Goal: Information Seeking & Learning: Learn about a topic

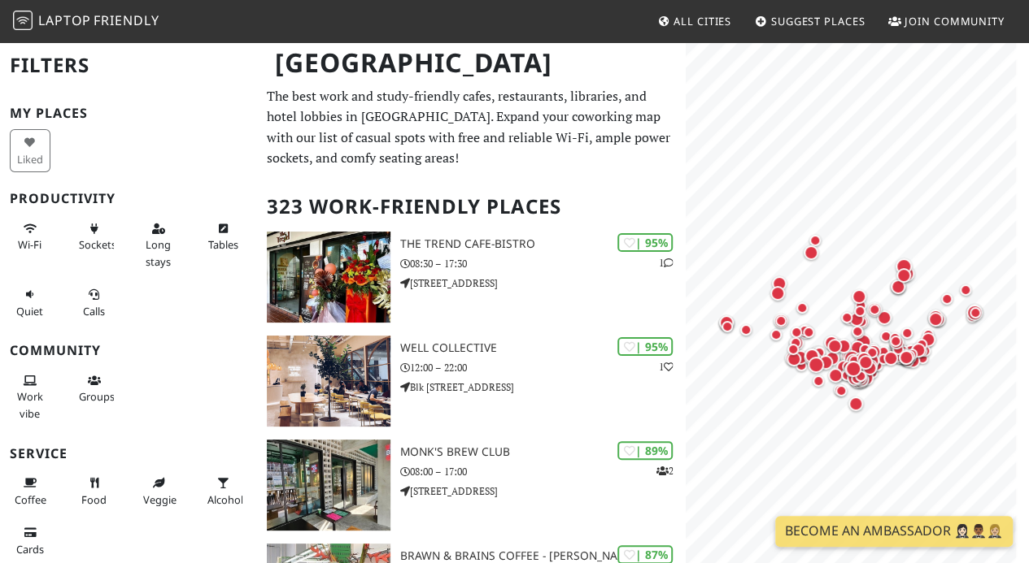
click at [80, 229] on button "Sockets" at bounding box center [94, 236] width 41 height 43
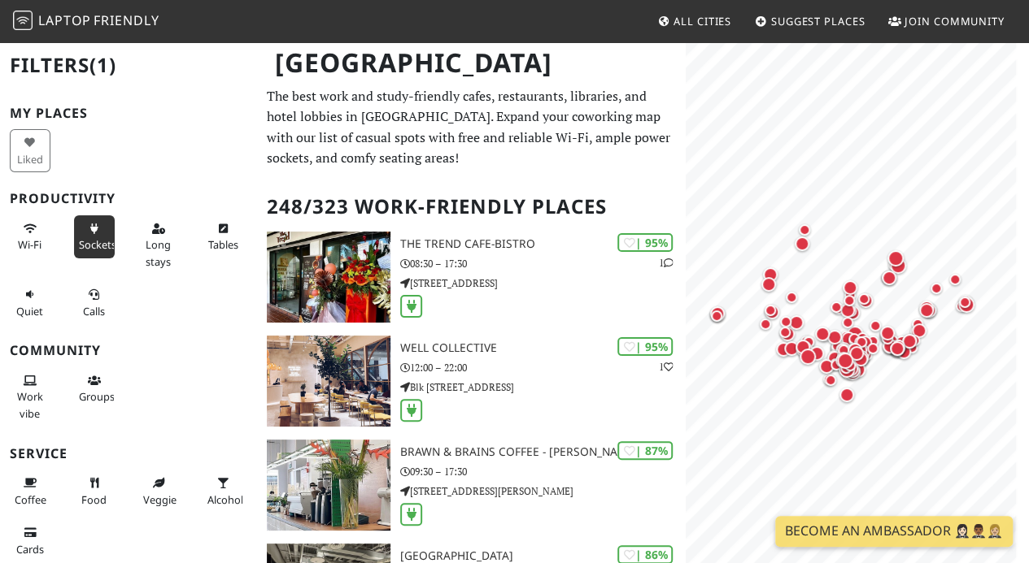
click at [138, 233] on button "Long stays" at bounding box center [158, 244] width 41 height 59
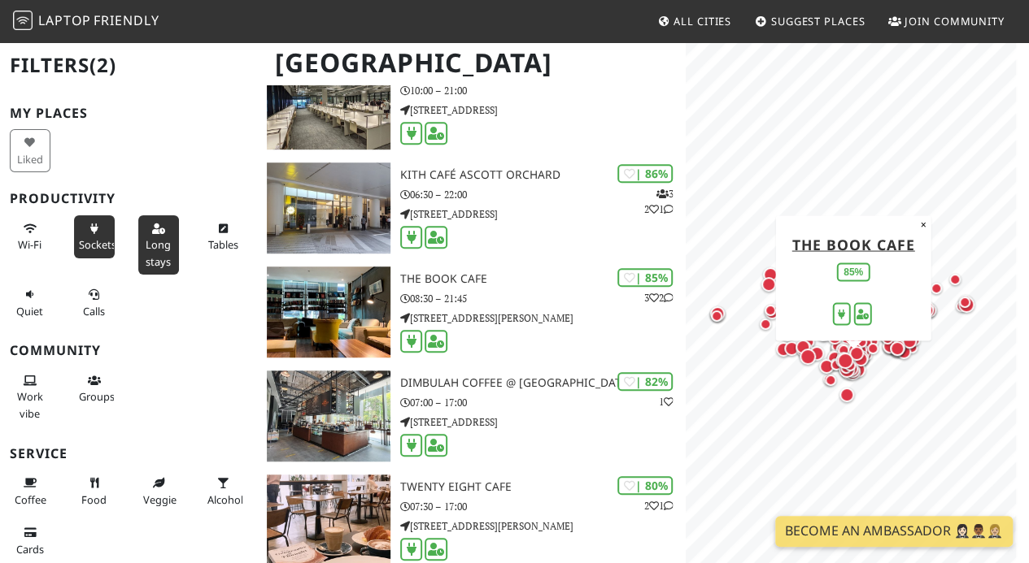
scroll to position [488, 0]
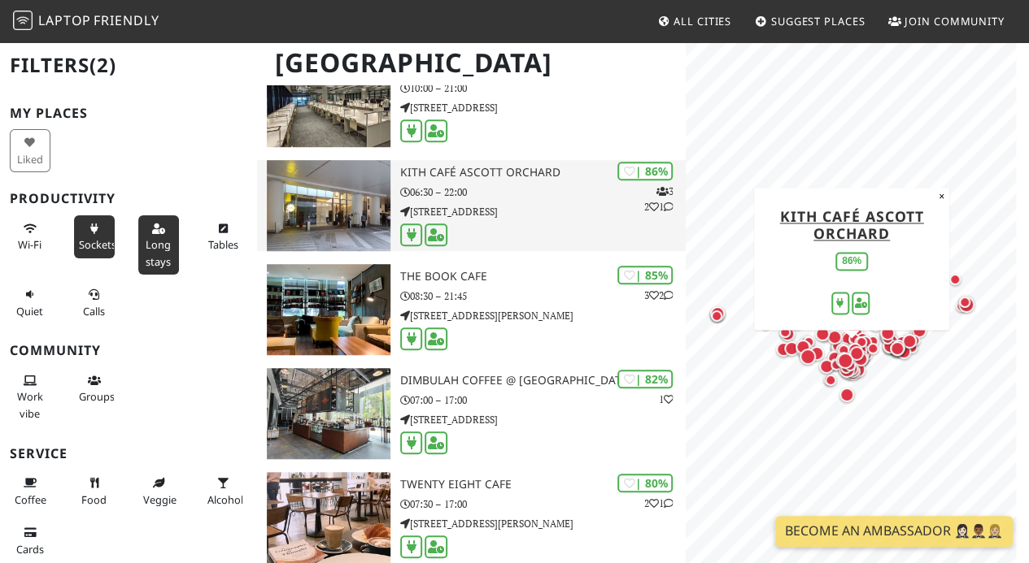
click at [348, 184] on img at bounding box center [329, 205] width 124 height 91
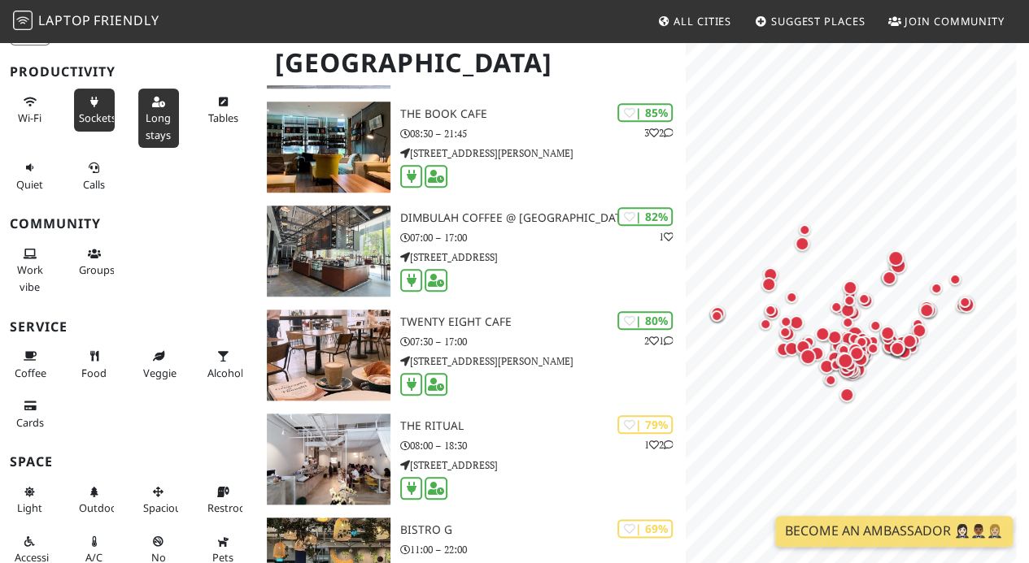
scroll to position [163, 0]
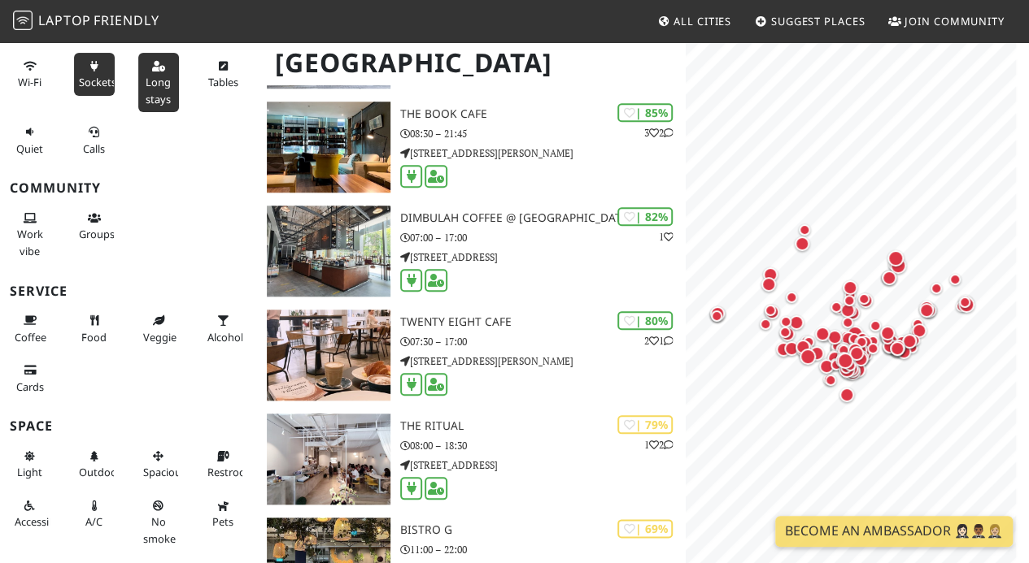
click at [206, 444] on button "Restroom" at bounding box center [222, 464] width 41 height 43
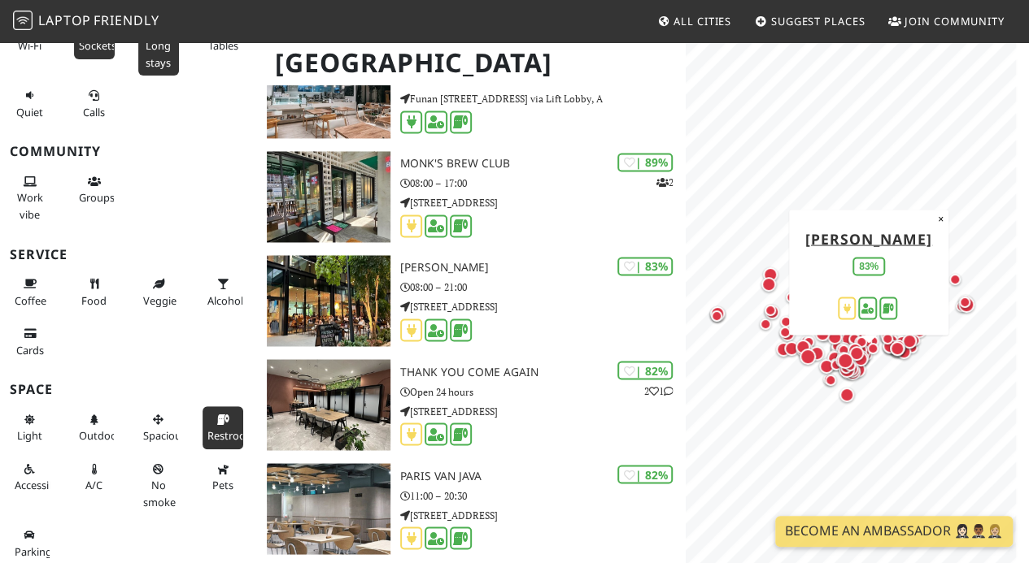
scroll to position [1220, 0]
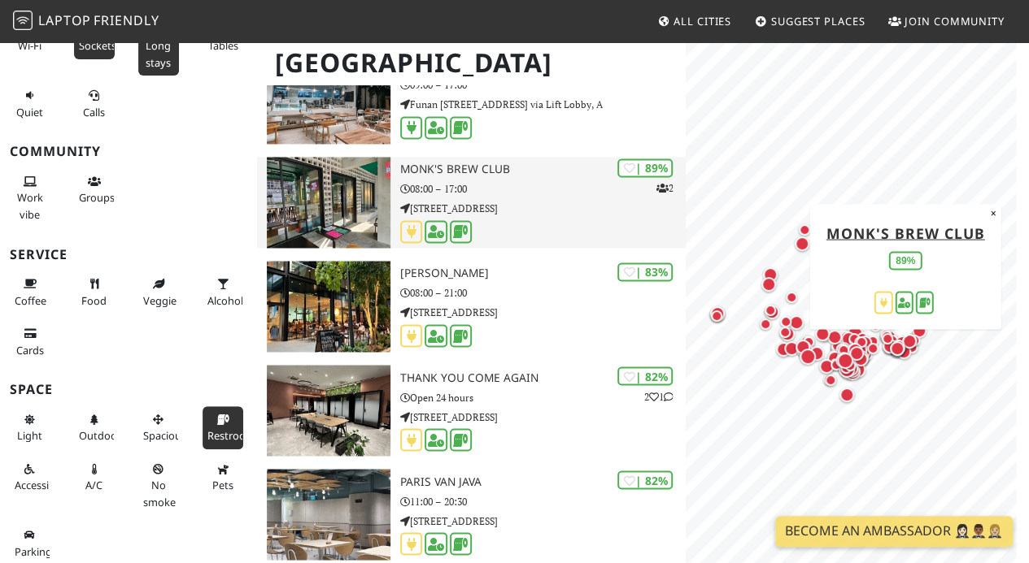
click at [328, 204] on img at bounding box center [329, 202] width 124 height 91
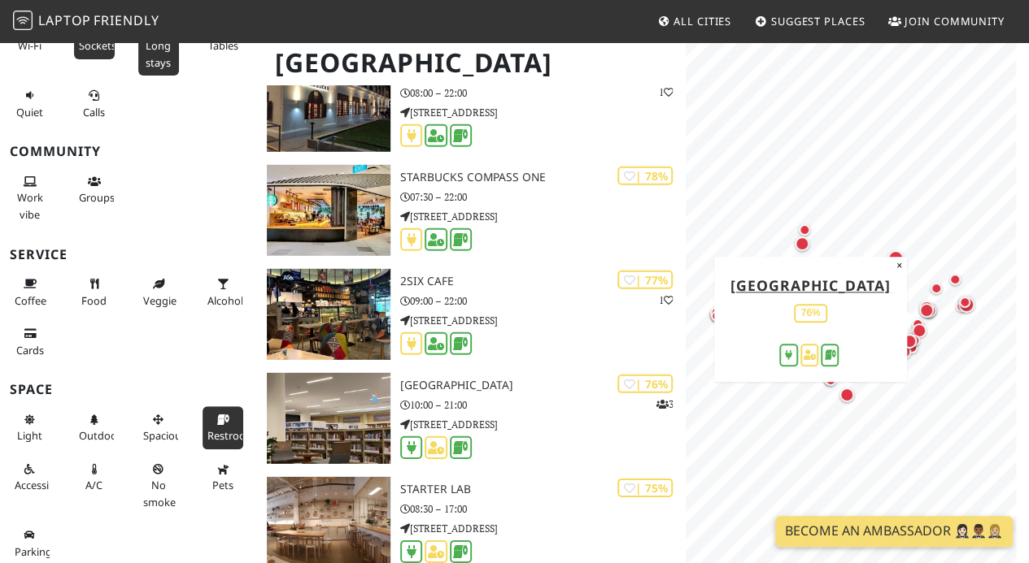
scroll to position [2277, 0]
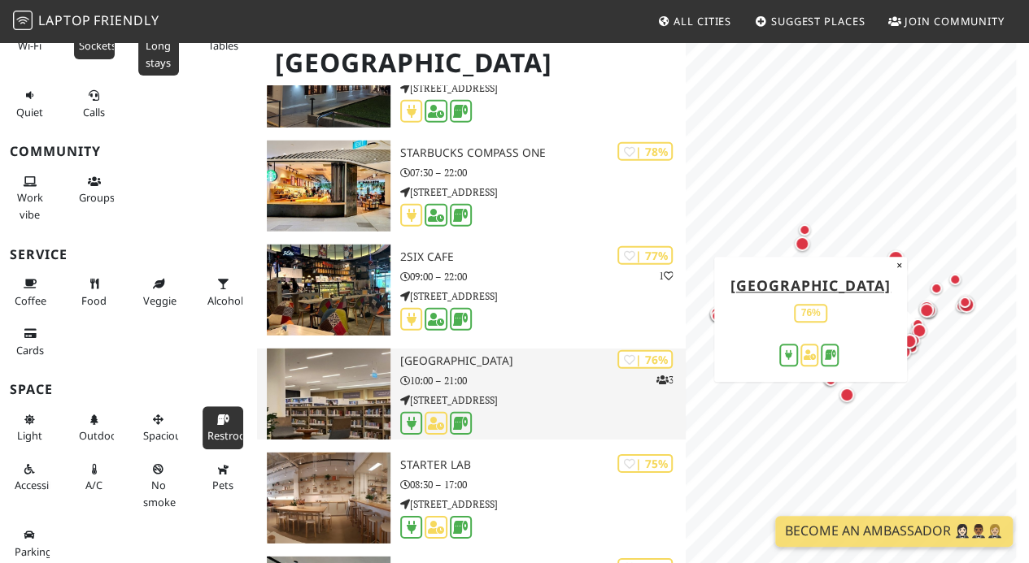
click at [318, 383] on img at bounding box center [329, 394] width 124 height 91
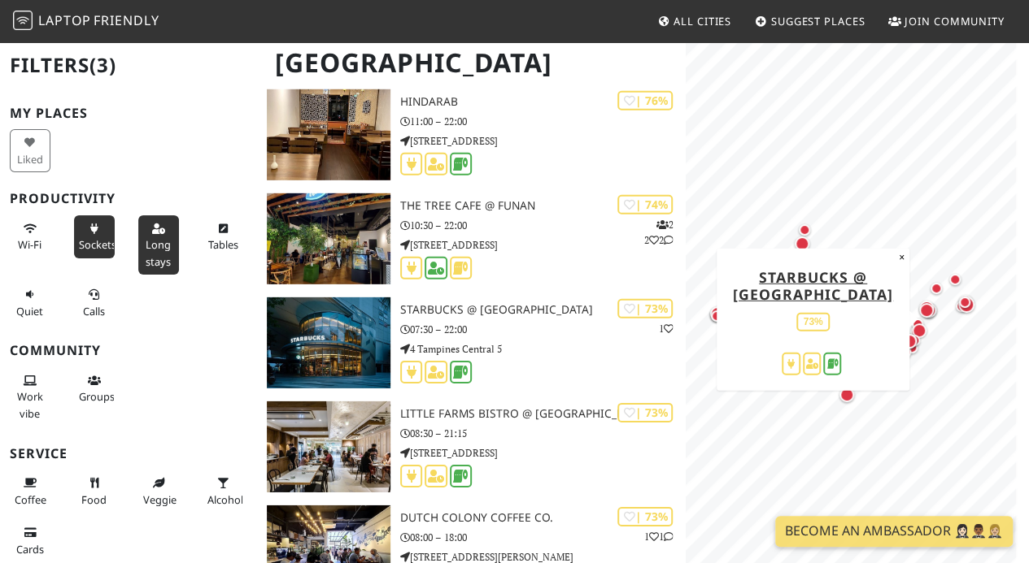
scroll to position [5123, 0]
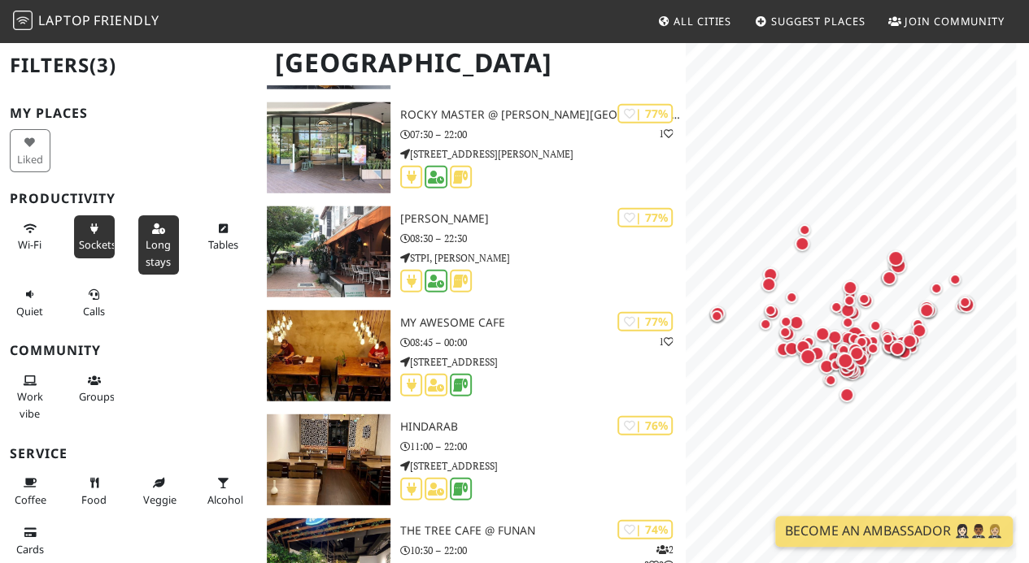
click at [331, 79] on h1 "Singapore" at bounding box center [472, 63] width 420 height 45
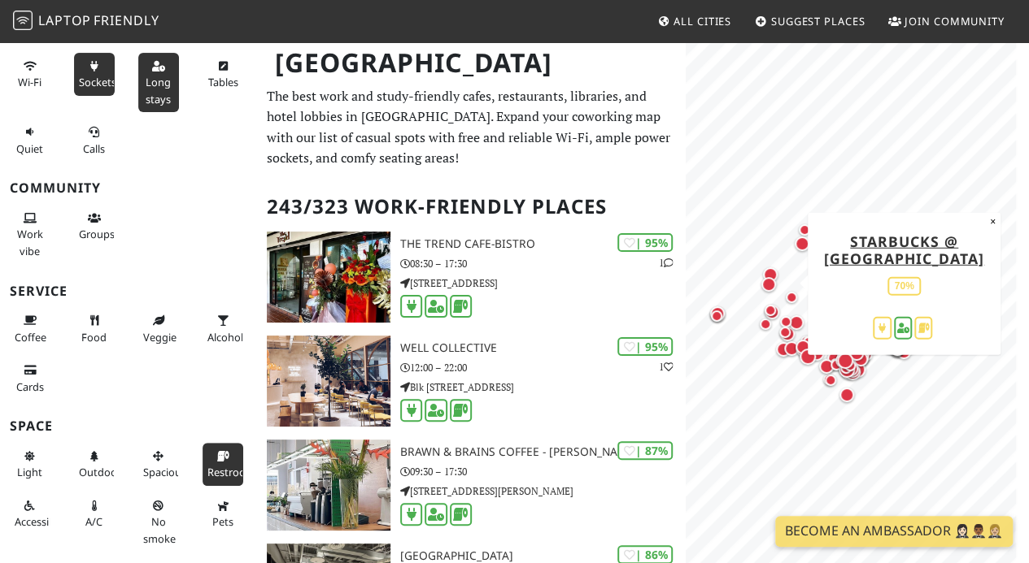
scroll to position [0, 0]
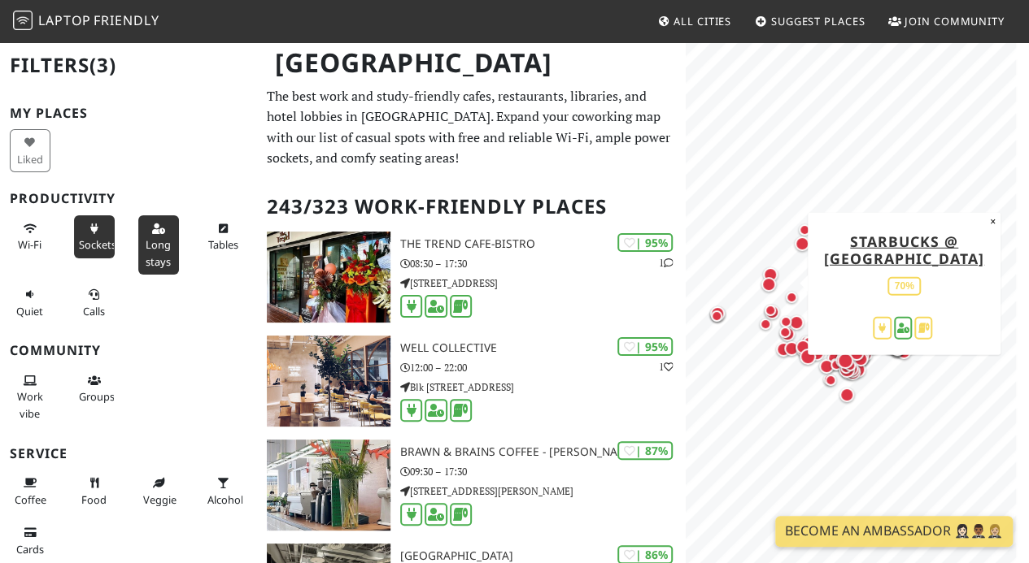
drag, startPoint x: 240, startPoint y: 233, endPoint x: 224, endPoint y: 234, distance: 15.5
click at [239, 234] on div "Tables" at bounding box center [225, 245] width 64 height 66
click at [213, 234] on button "Tables" at bounding box center [222, 236] width 41 height 43
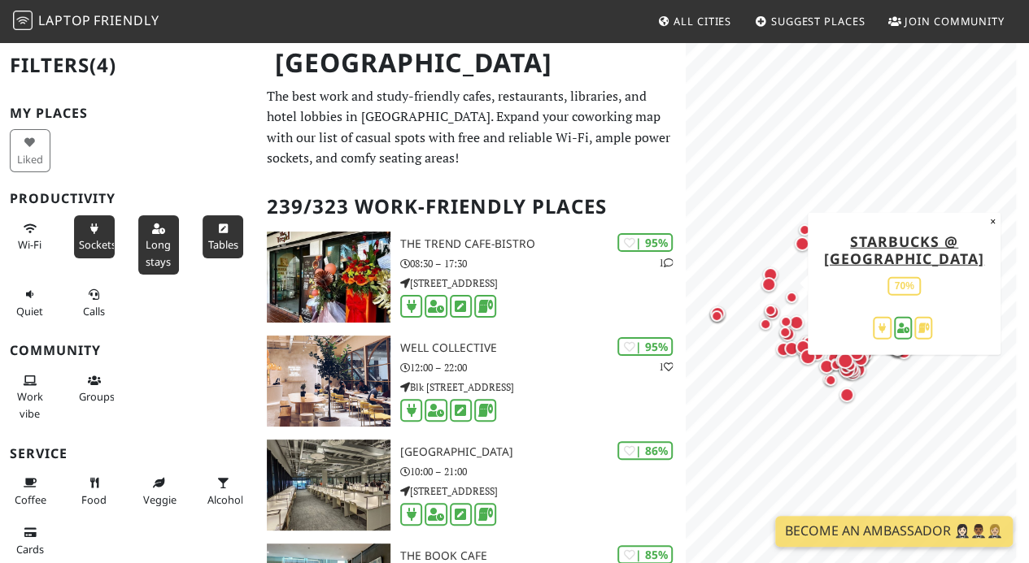
click at [207, 249] on span "Tables" at bounding box center [222, 244] width 30 height 15
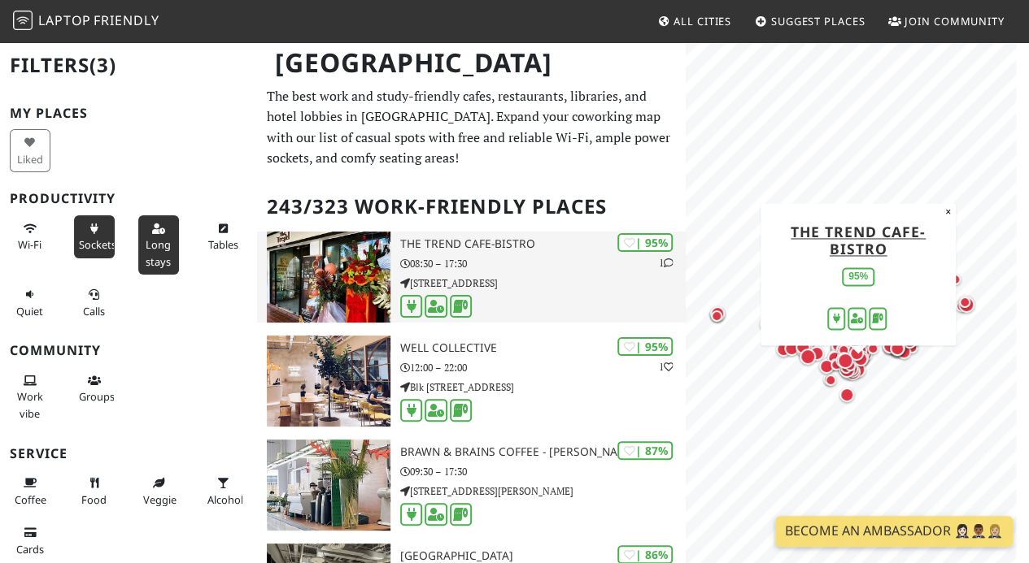
click at [310, 273] on img at bounding box center [329, 277] width 124 height 91
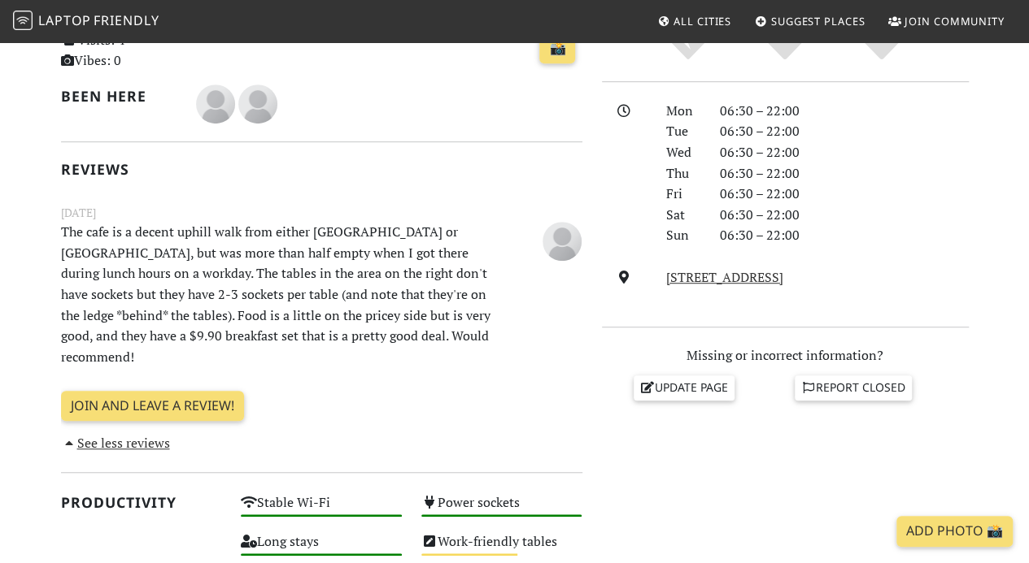
scroll to position [407, 0]
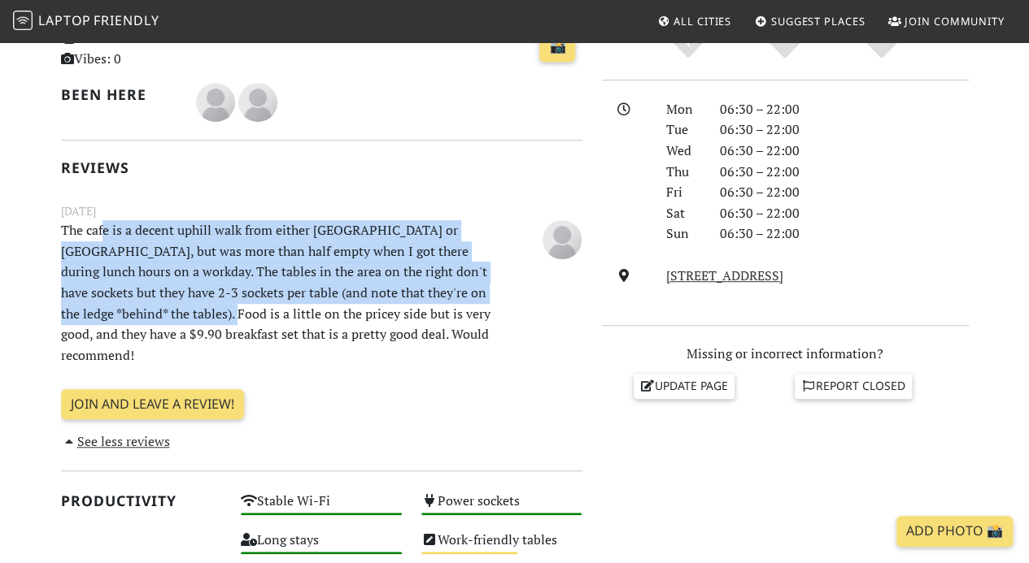
drag, startPoint x: 106, startPoint y: 242, endPoint x: 228, endPoint y: 316, distance: 143.4
click at [228, 316] on p "The cafe is a decent uphill walk from either Somerset or Orchard MRT station, b…" at bounding box center [276, 293] width 450 height 146
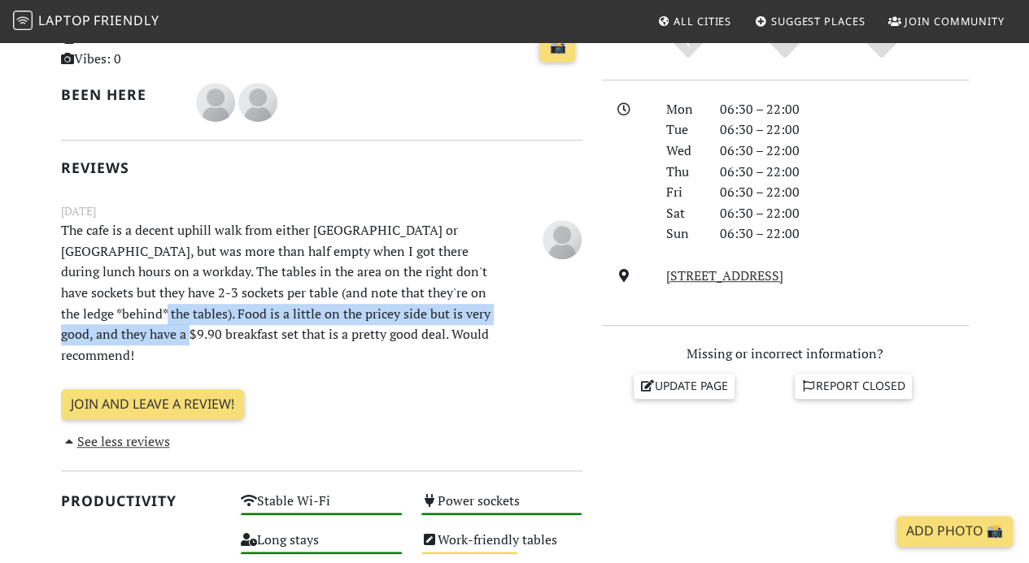
drag, startPoint x: 164, startPoint y: 315, endPoint x: 192, endPoint y: 333, distance: 33.4
click at [192, 333] on p "The cafe is a decent uphill walk from either Somerset or Orchard MRT station, b…" at bounding box center [276, 293] width 450 height 146
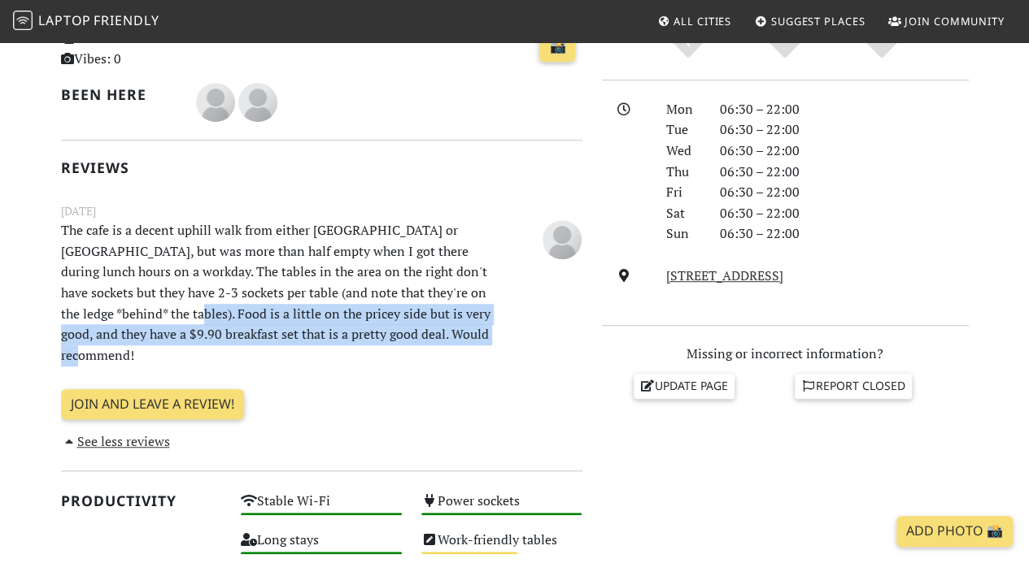
drag, startPoint x: 182, startPoint y: 308, endPoint x: 192, endPoint y: 355, distance: 48.2
click at [192, 355] on p "The cafe is a decent uphill walk from either Somerset or Orchard MRT station, b…" at bounding box center [276, 293] width 450 height 146
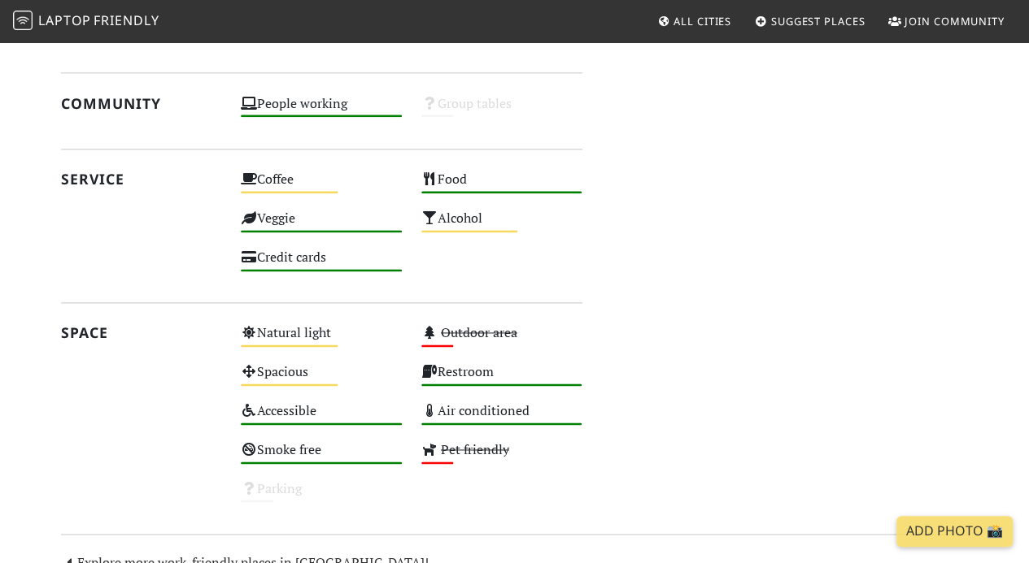
scroll to position [1057, 0]
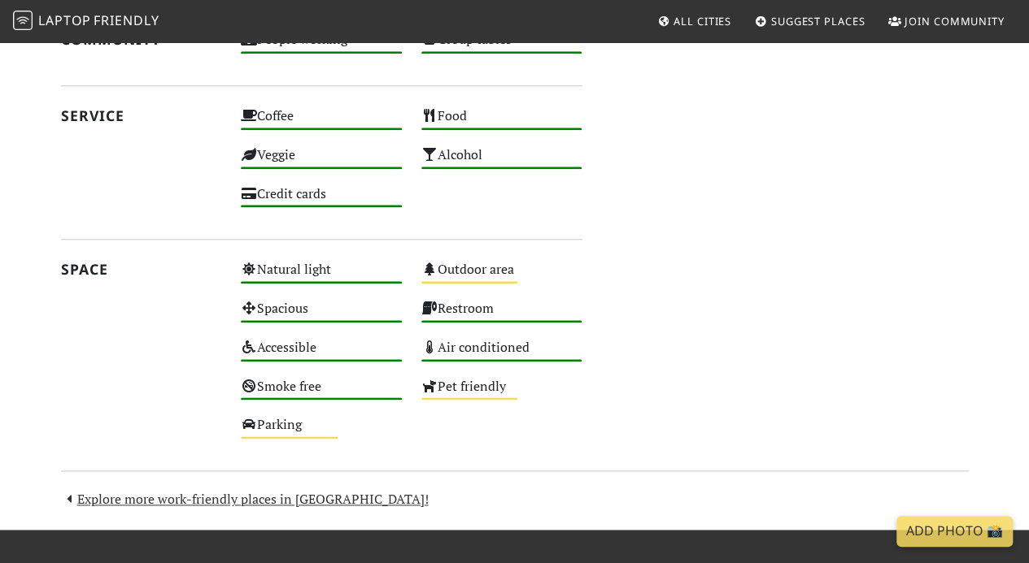
scroll to position [894, 0]
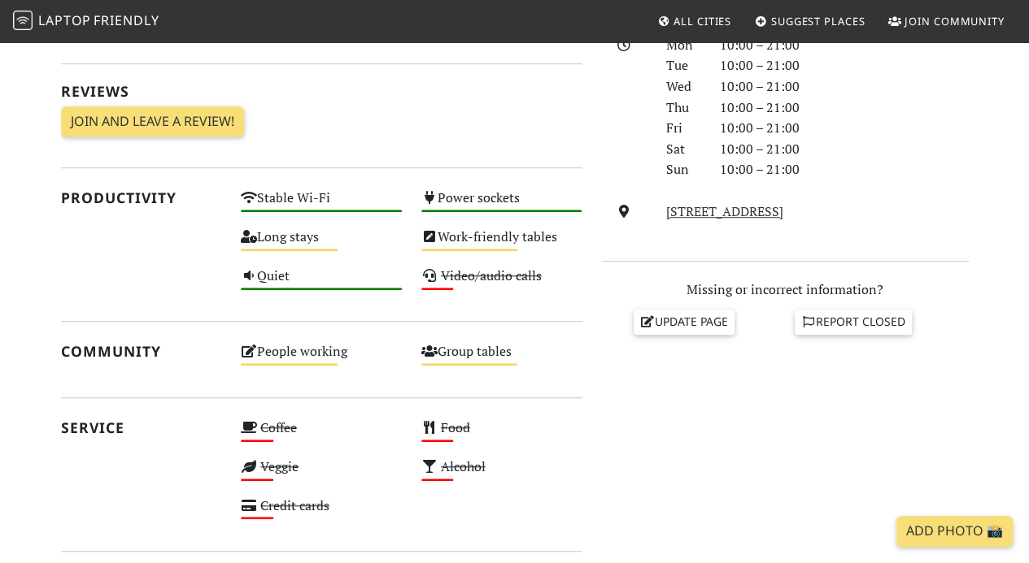
scroll to position [488, 0]
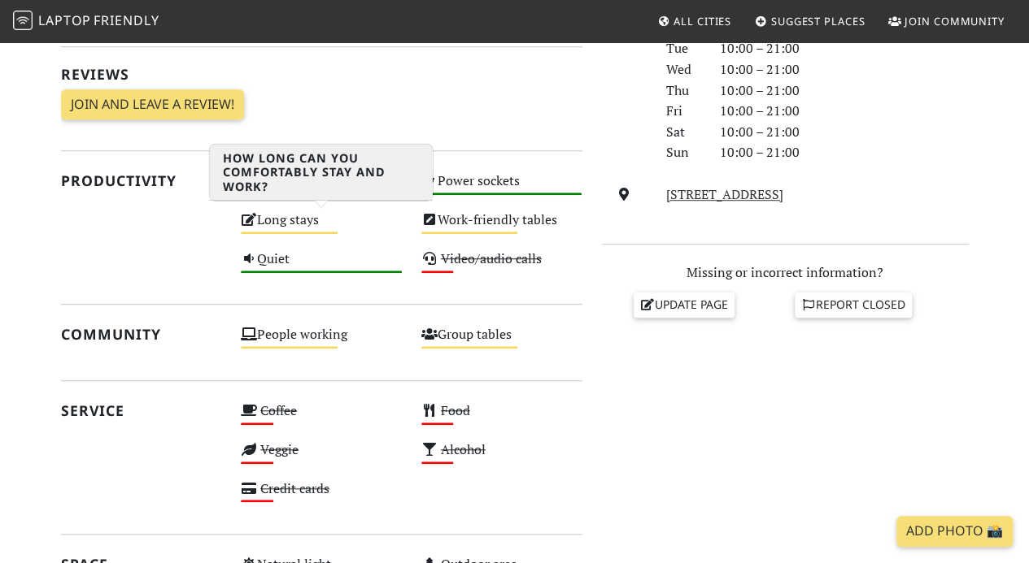
click at [244, 220] on icon at bounding box center [249, 219] width 16 height 13
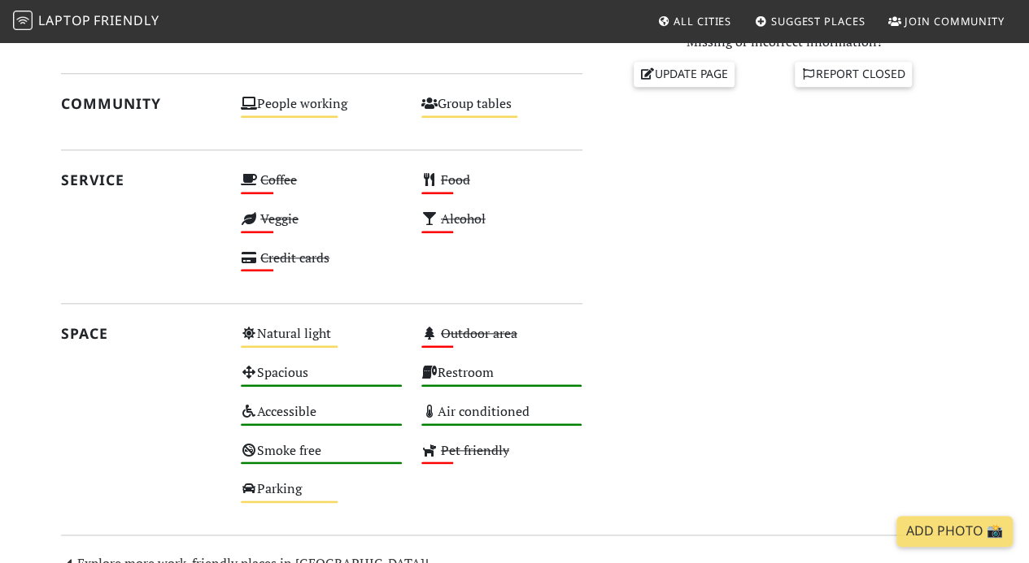
scroll to position [732, 0]
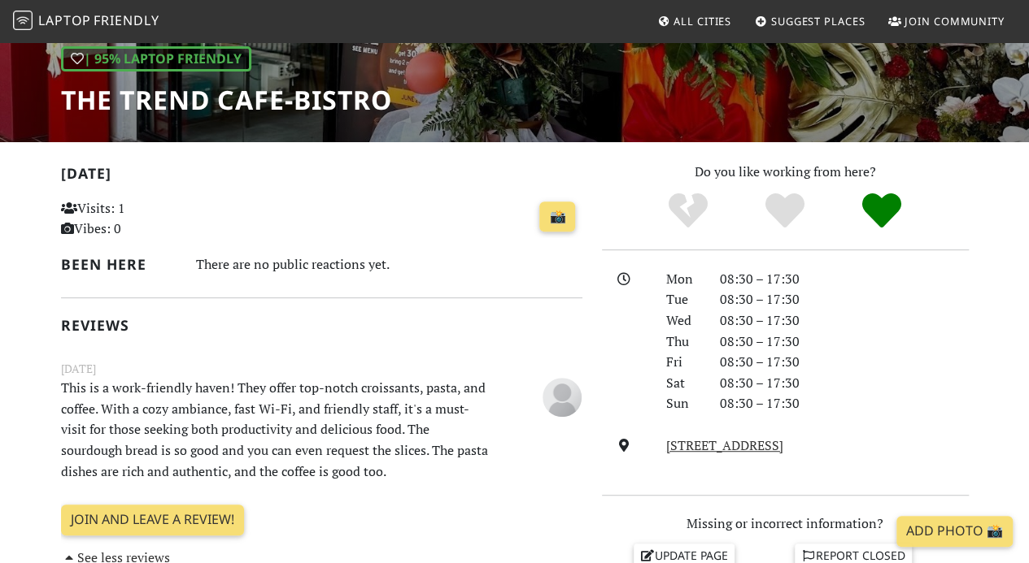
scroll to position [252, 0]
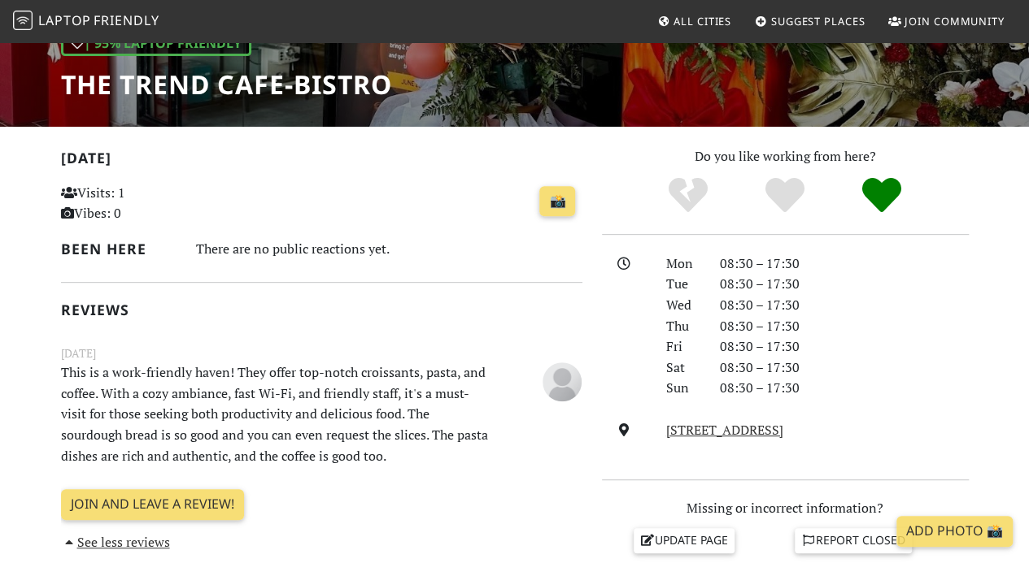
click at [80, 94] on h1 "The Trend cafe-bistro" at bounding box center [226, 84] width 331 height 31
click at [120, 87] on h1 "The Trend cafe-bistro" at bounding box center [226, 84] width 331 height 31
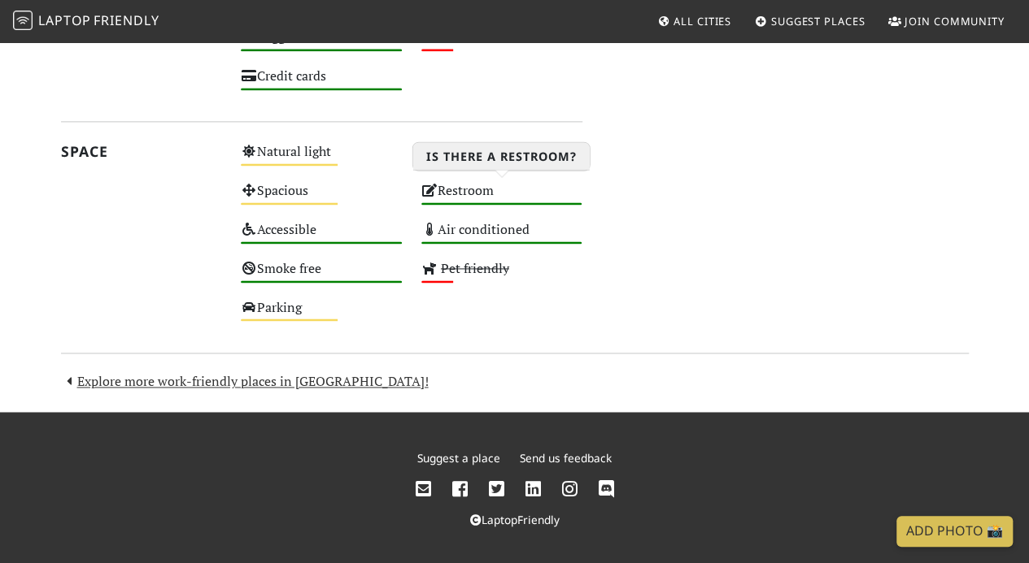
scroll to position [761, 0]
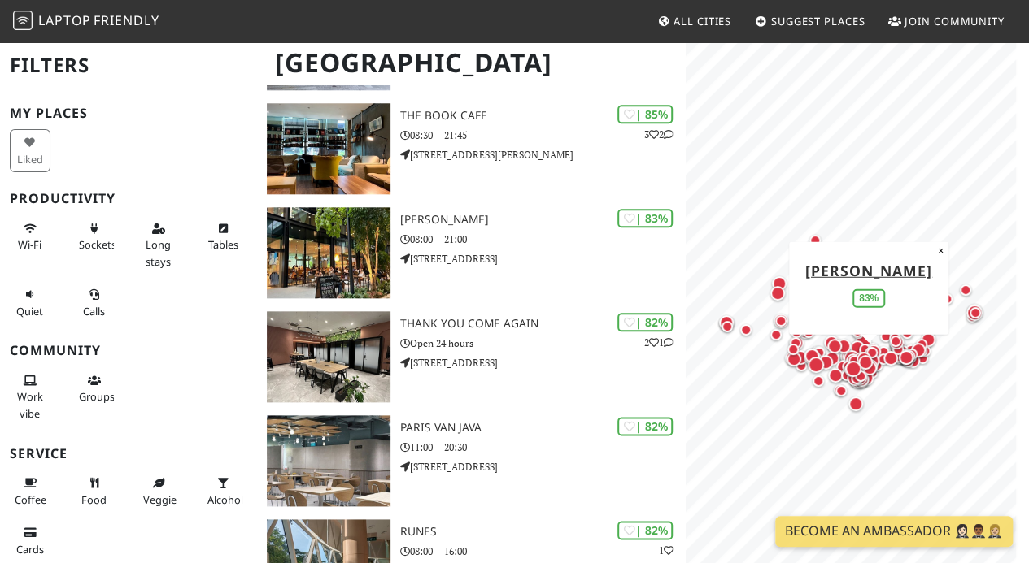
scroll to position [813, 0]
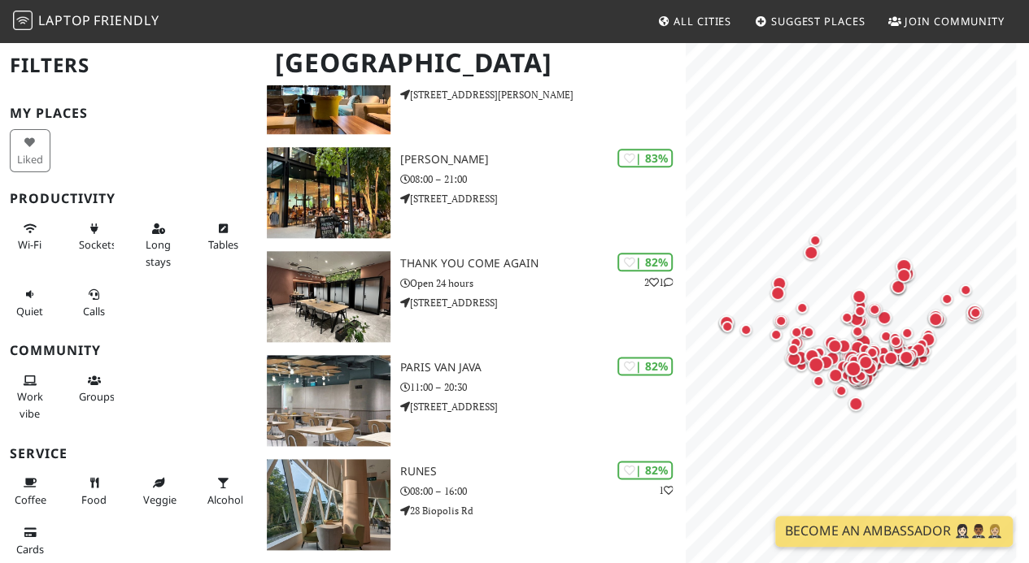
click at [98, 237] on span "Sockets" at bounding box center [97, 244] width 37 height 15
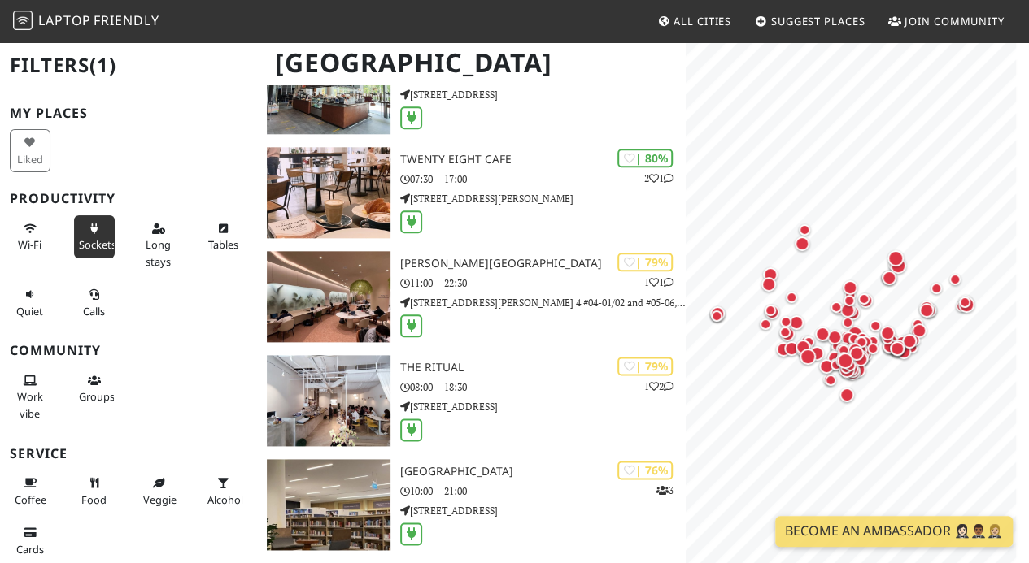
click at [146, 246] on span "Long stays" at bounding box center [158, 252] width 25 height 31
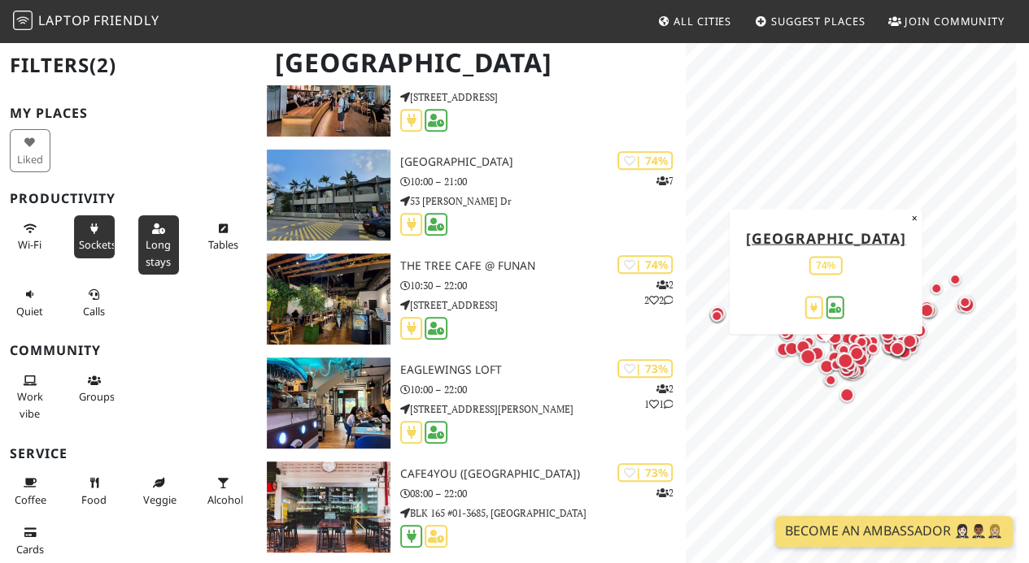
scroll to position [3578, 0]
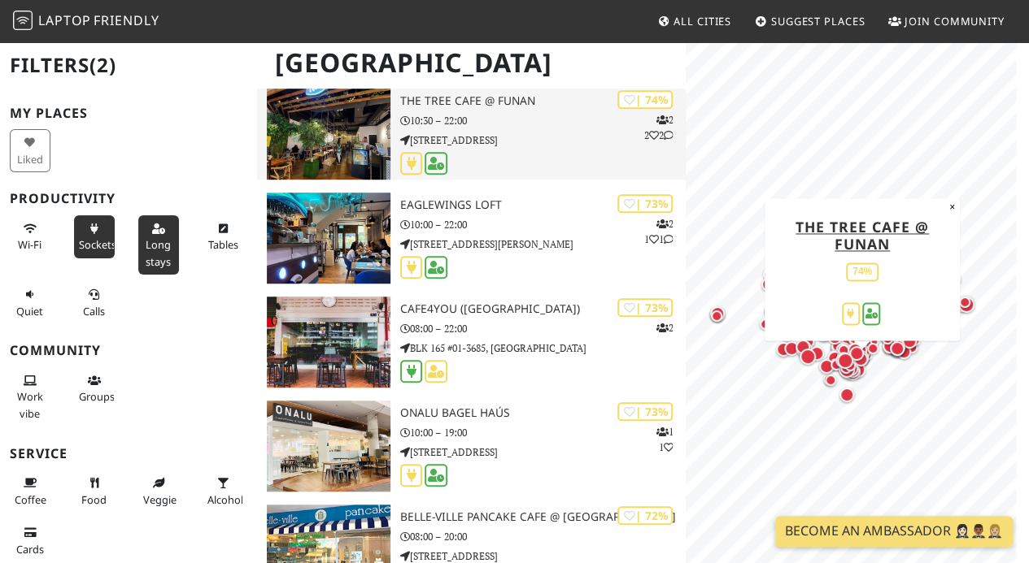
click at [298, 121] on img at bounding box center [329, 134] width 124 height 91
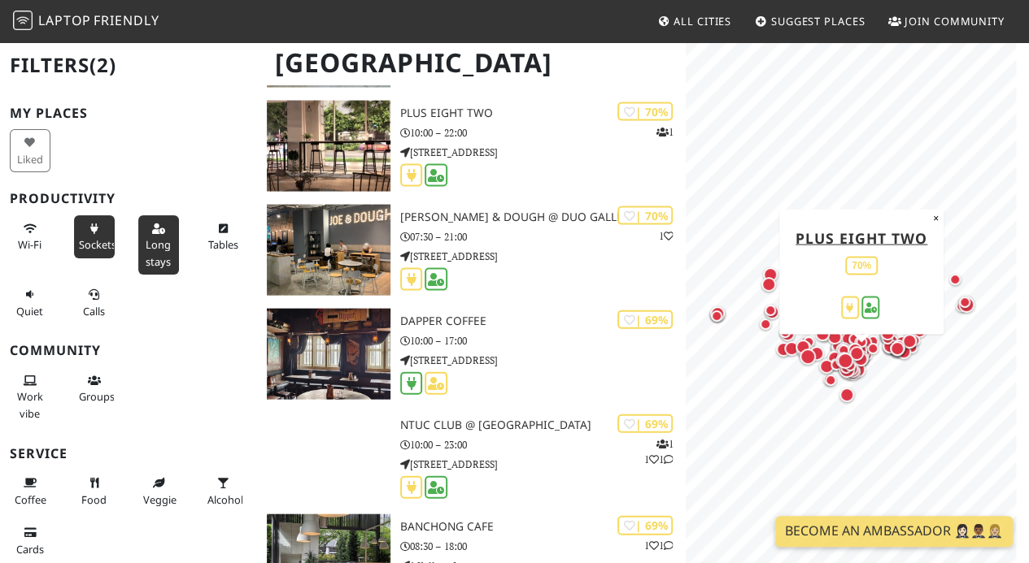
scroll to position [4716, 0]
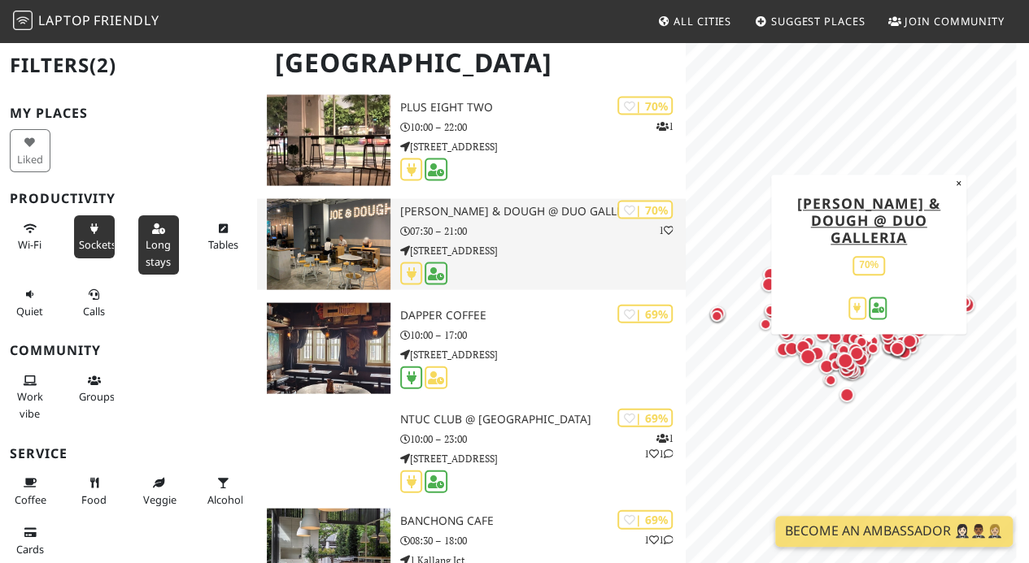
click at [340, 254] on img at bounding box center [329, 244] width 124 height 91
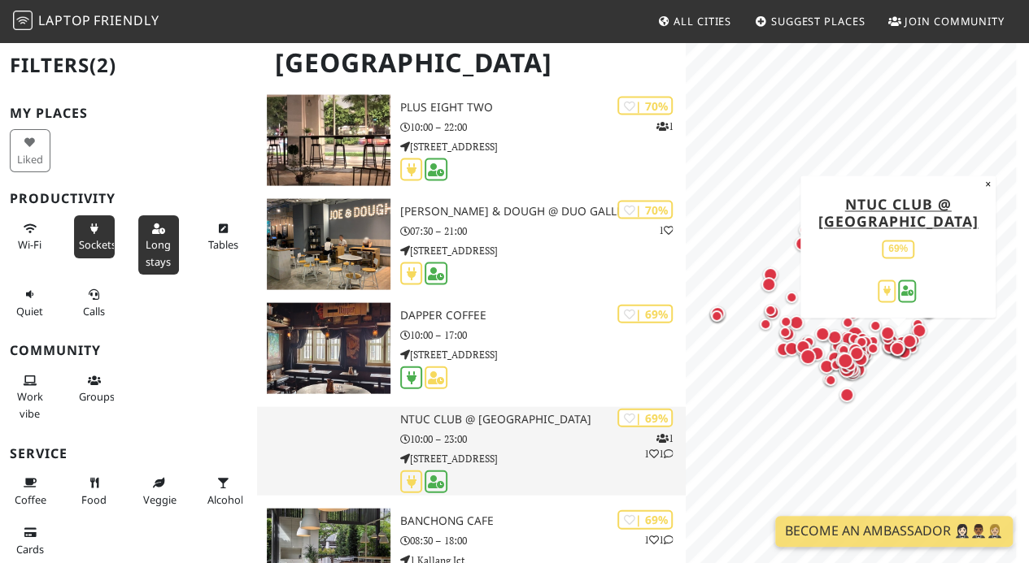
click at [372, 443] on div at bounding box center [328, 451] width 143 height 89
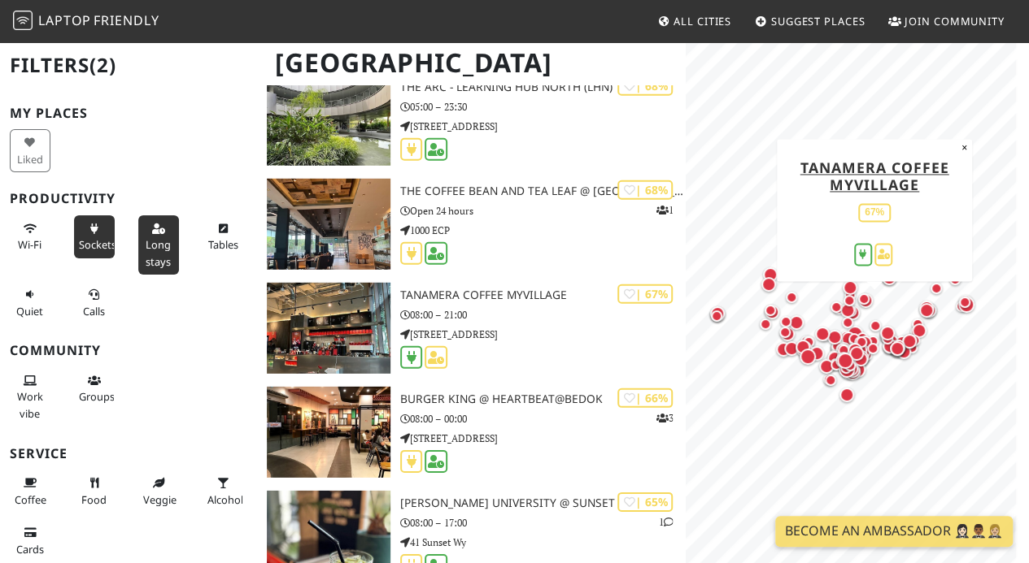
scroll to position [5367, 0]
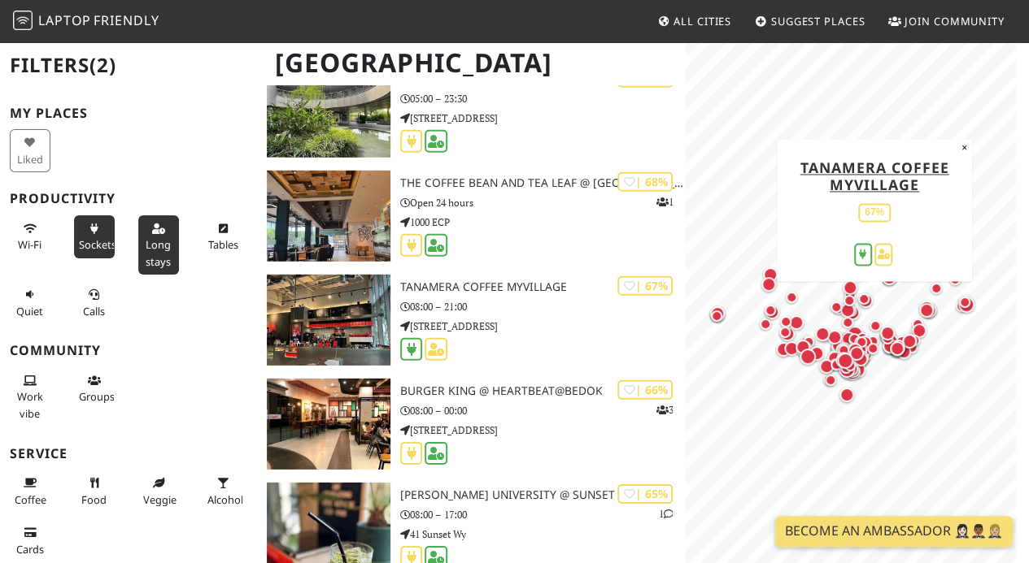
click at [961, 298] on div "Map marker" at bounding box center [964, 302] width 11 height 11
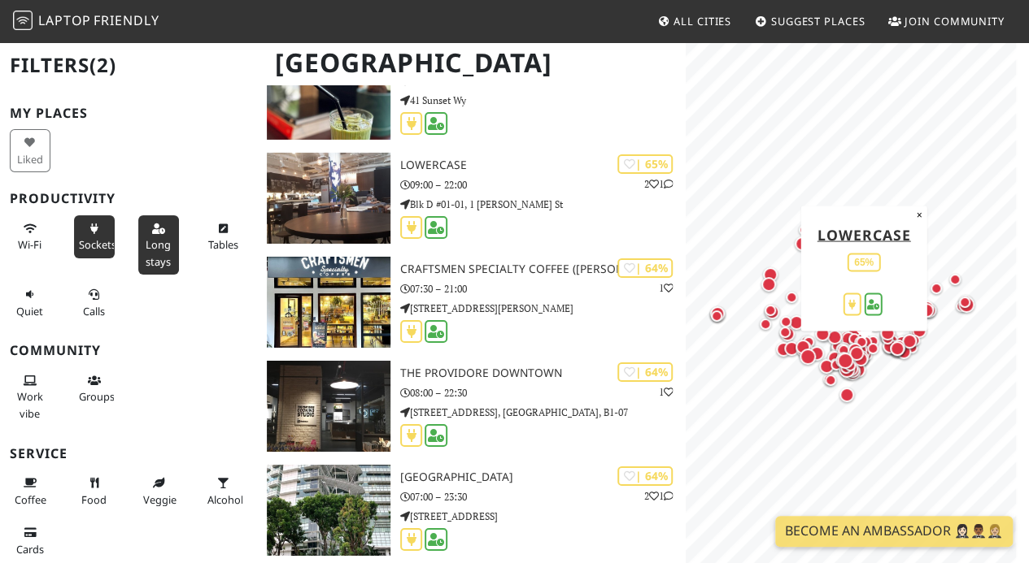
scroll to position [6017, 0]
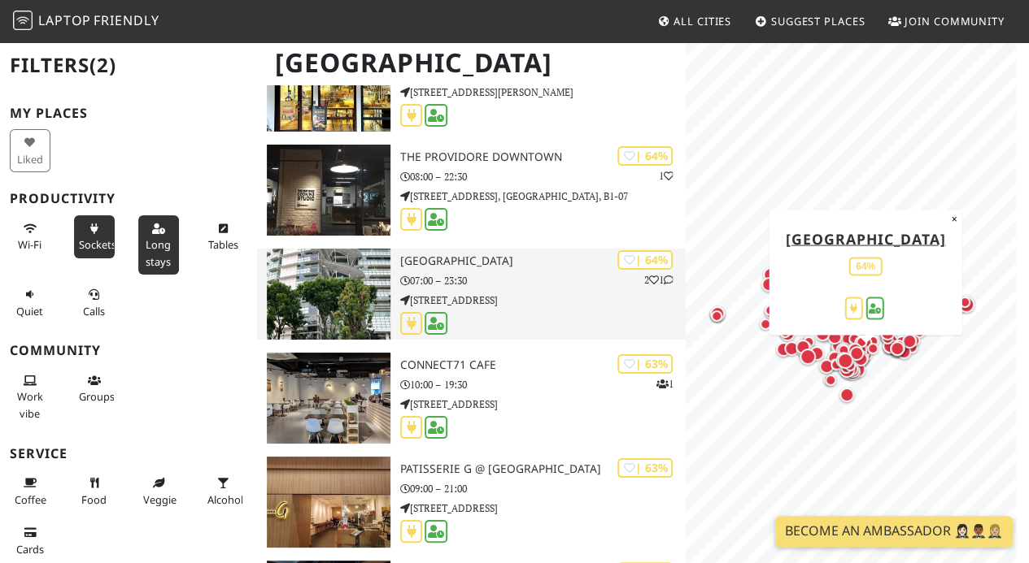
click at [367, 260] on img at bounding box center [329, 294] width 124 height 91
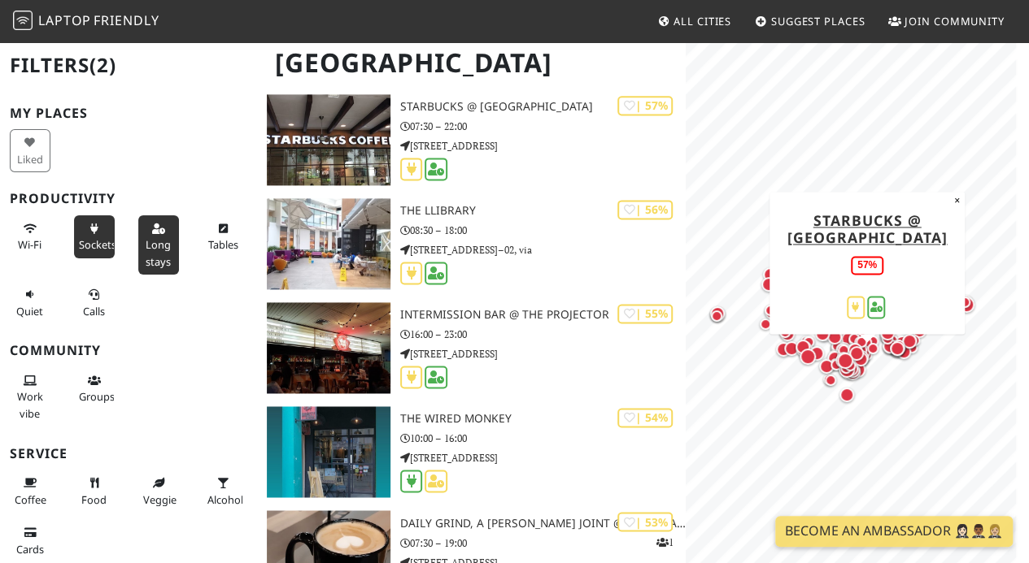
scroll to position [7237, 0]
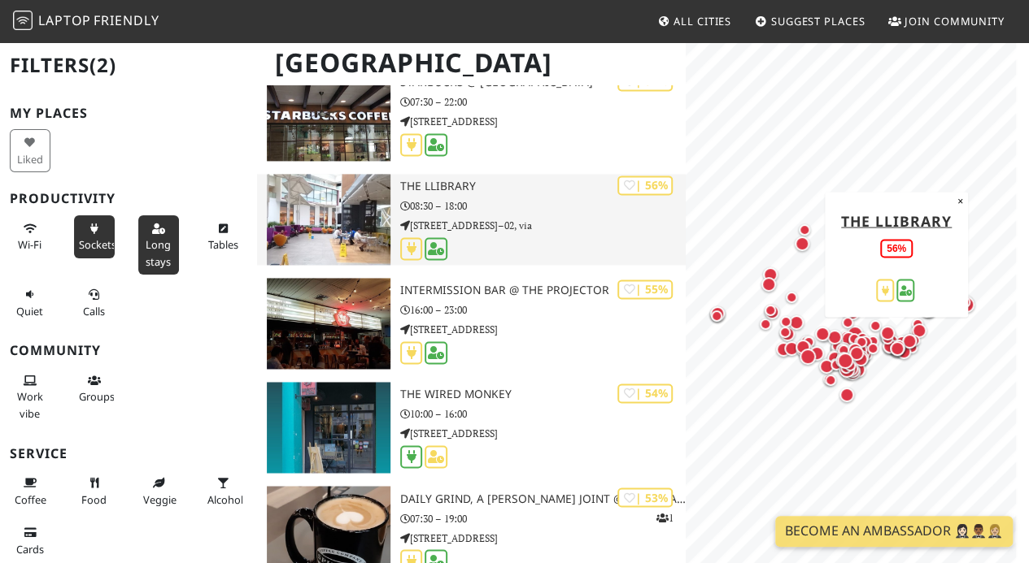
click at [532, 191] on h3 "The LLibrary" at bounding box center [542, 187] width 285 height 14
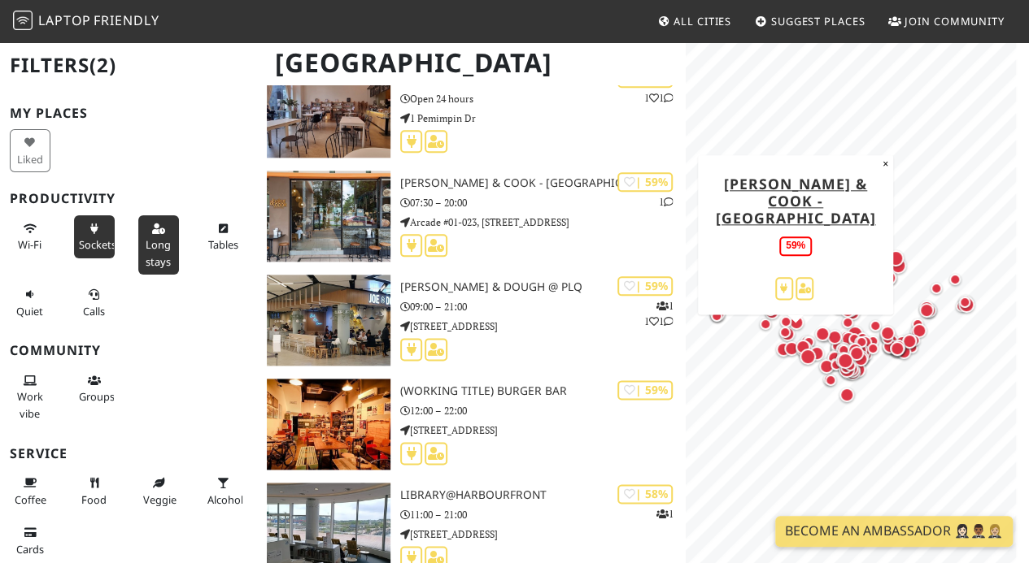
scroll to position [13254, 0]
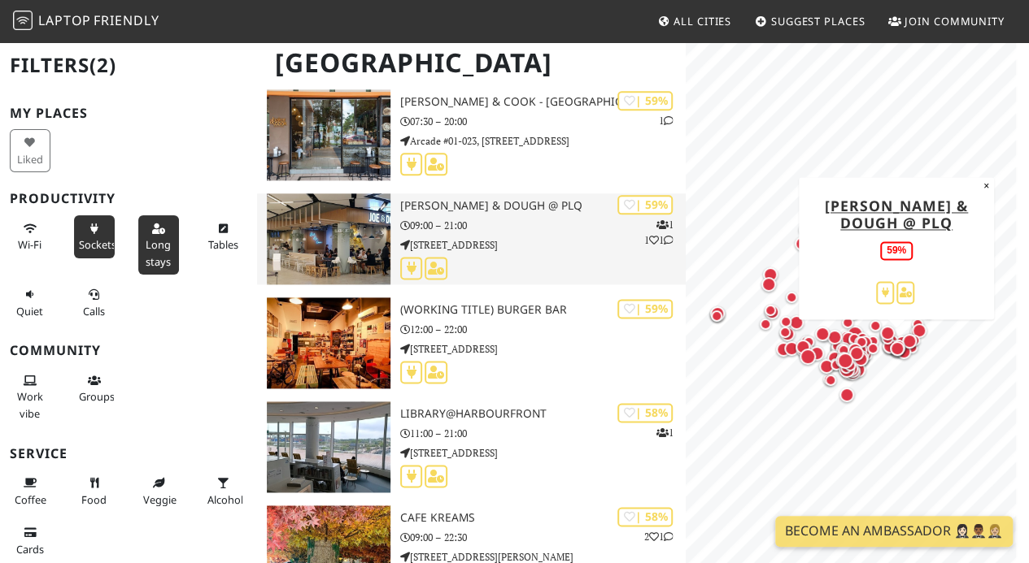
click at [549, 237] on div "| 59% 1 1 1 Joe & Dough @ PLQ 09:00 – 21:00 10 Paya Lebar Rd" at bounding box center [542, 239] width 285 height 91
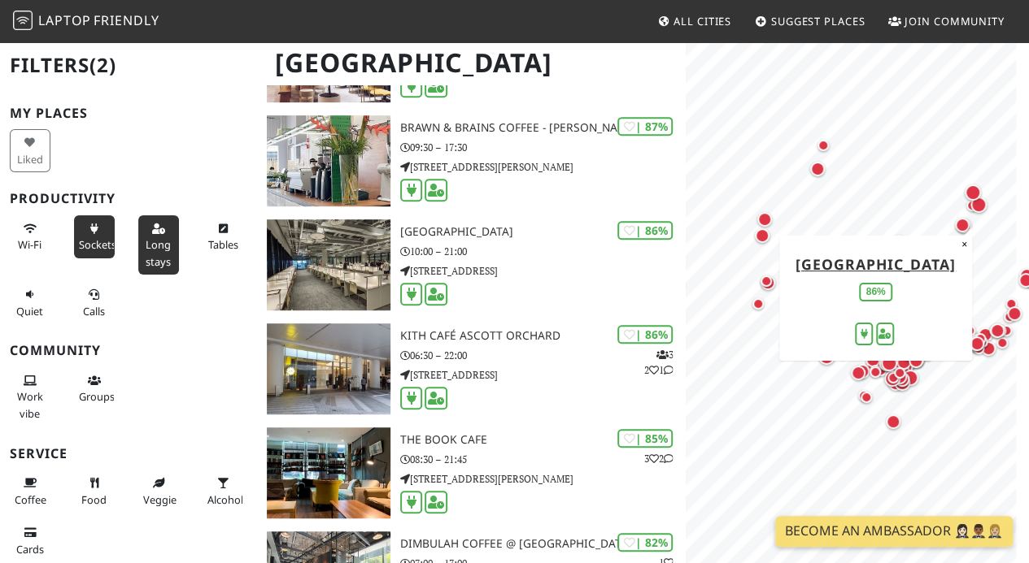
scroll to position [325, 0]
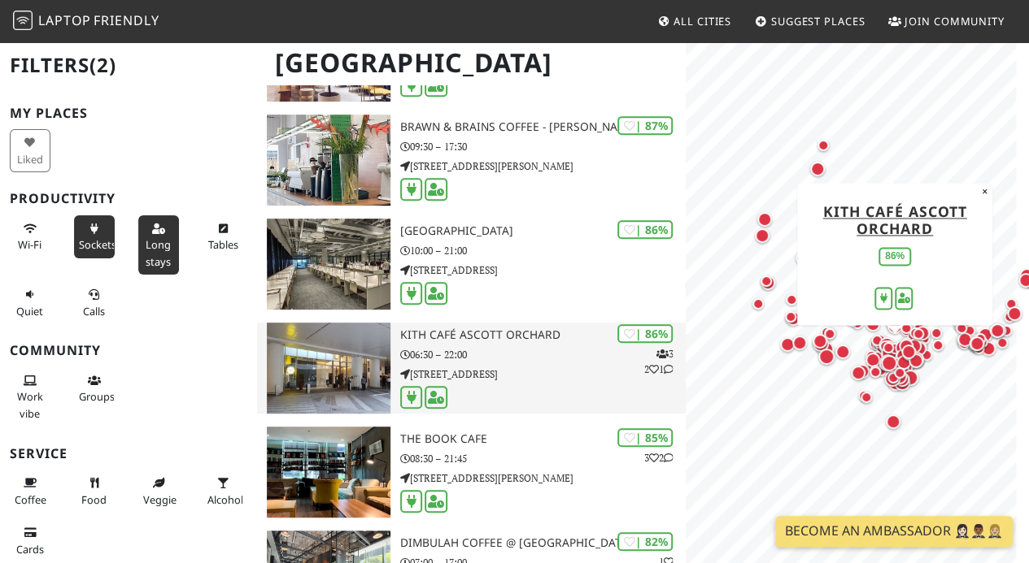
click at [342, 344] on img at bounding box center [329, 368] width 124 height 91
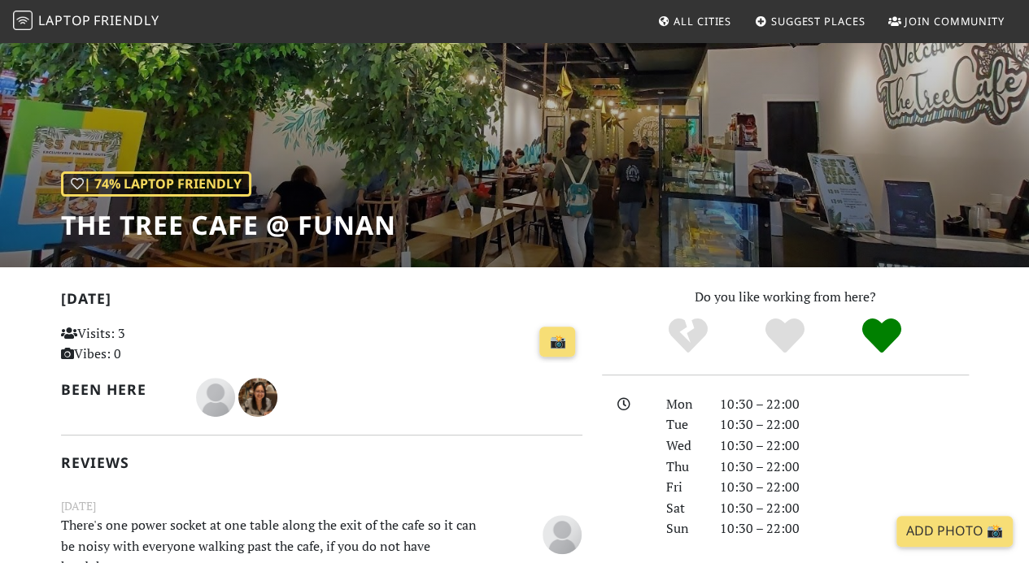
scroll to position [244, 0]
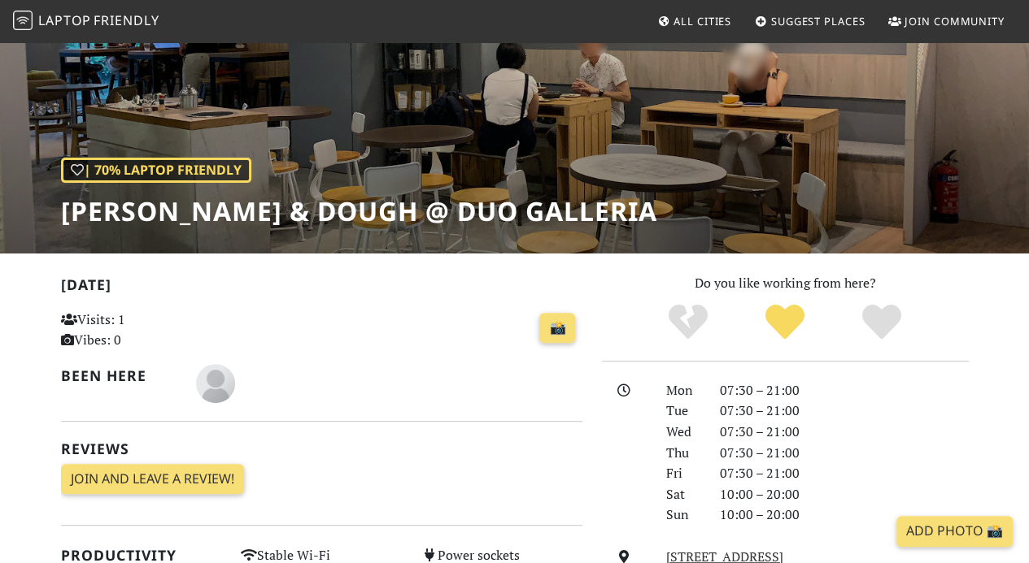
scroll to position [99, 0]
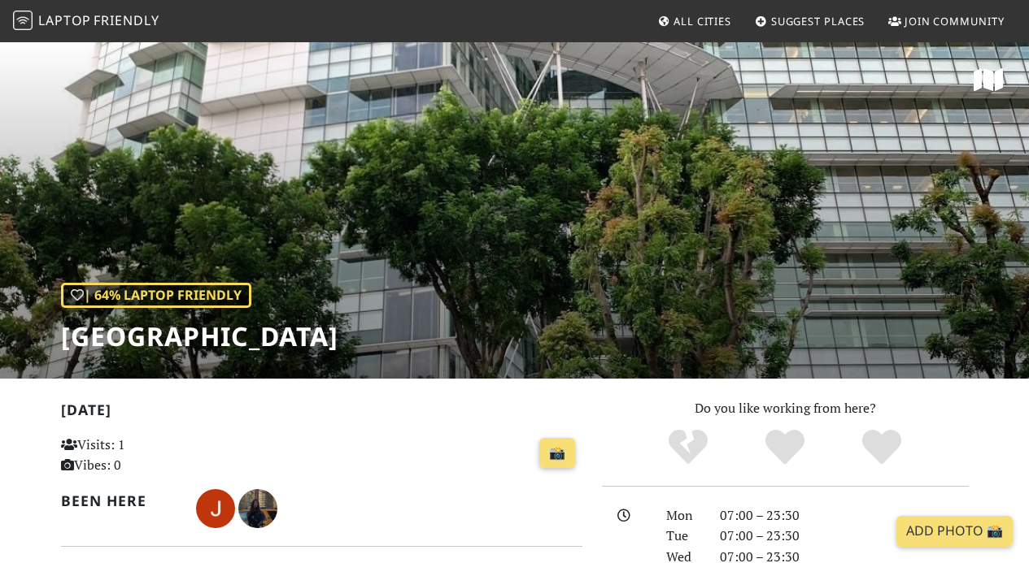
scroll to position [325, 0]
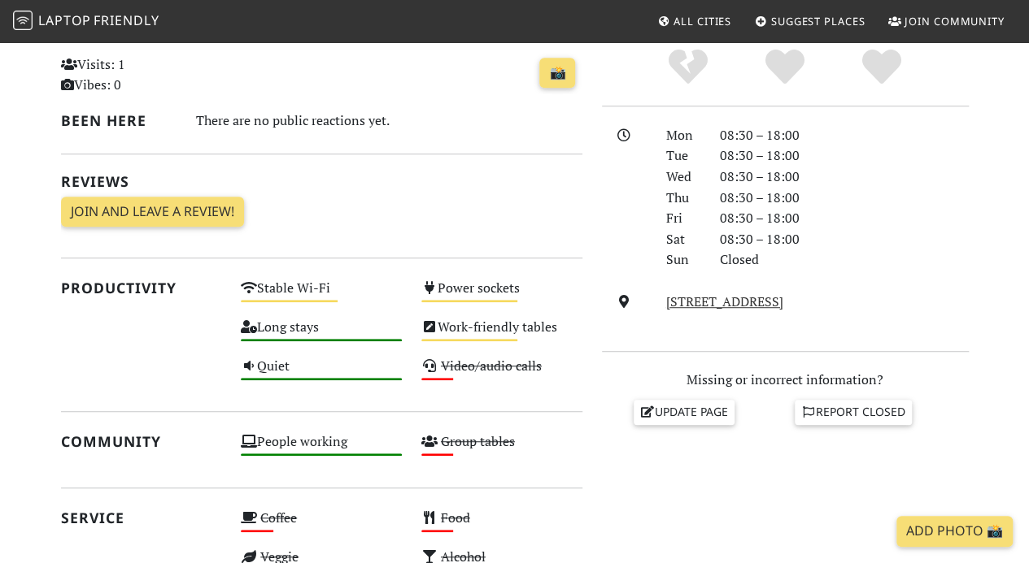
scroll to position [407, 0]
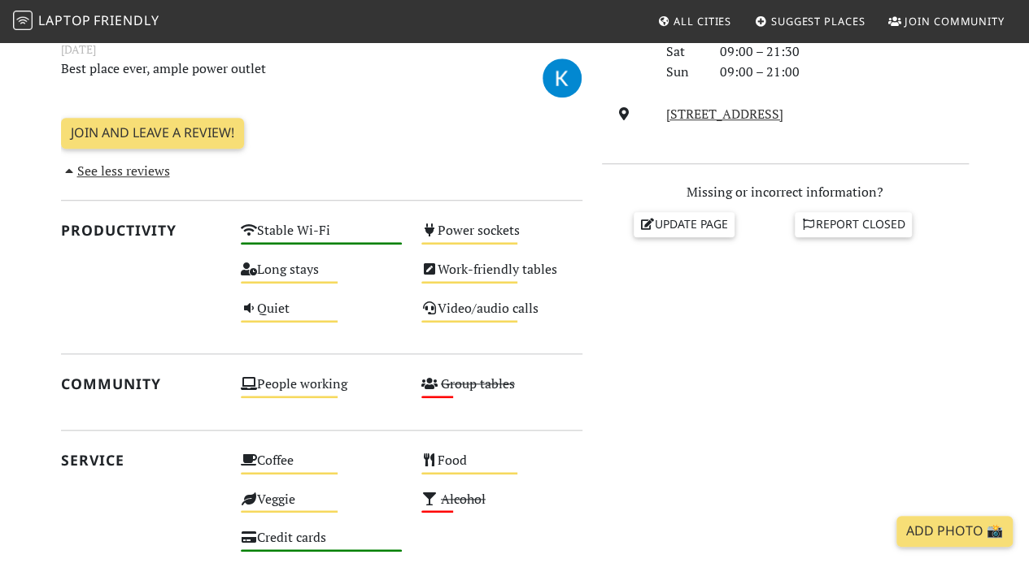
scroll to position [569, 0]
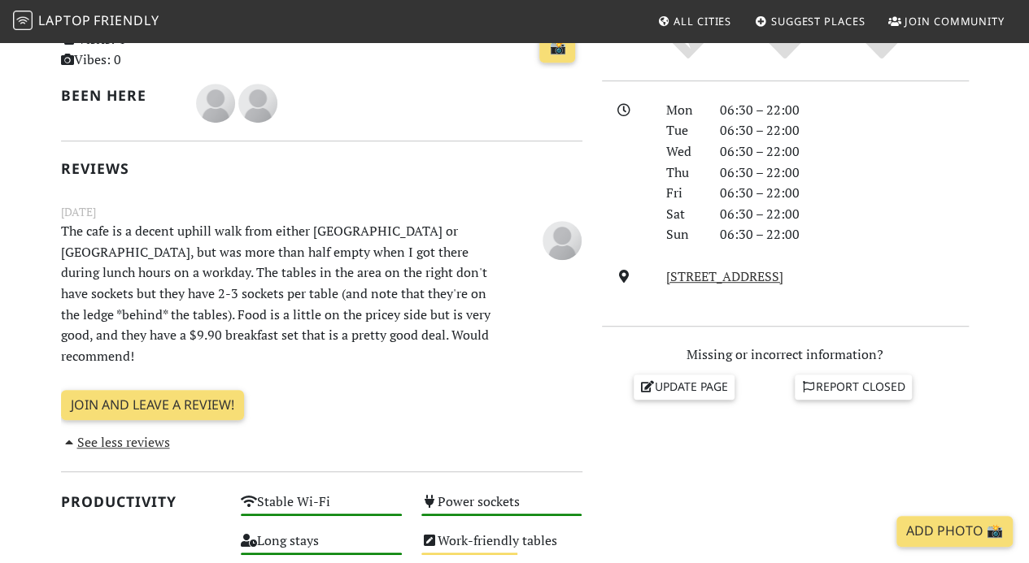
scroll to position [407, 0]
